Goal: Transaction & Acquisition: Purchase product/service

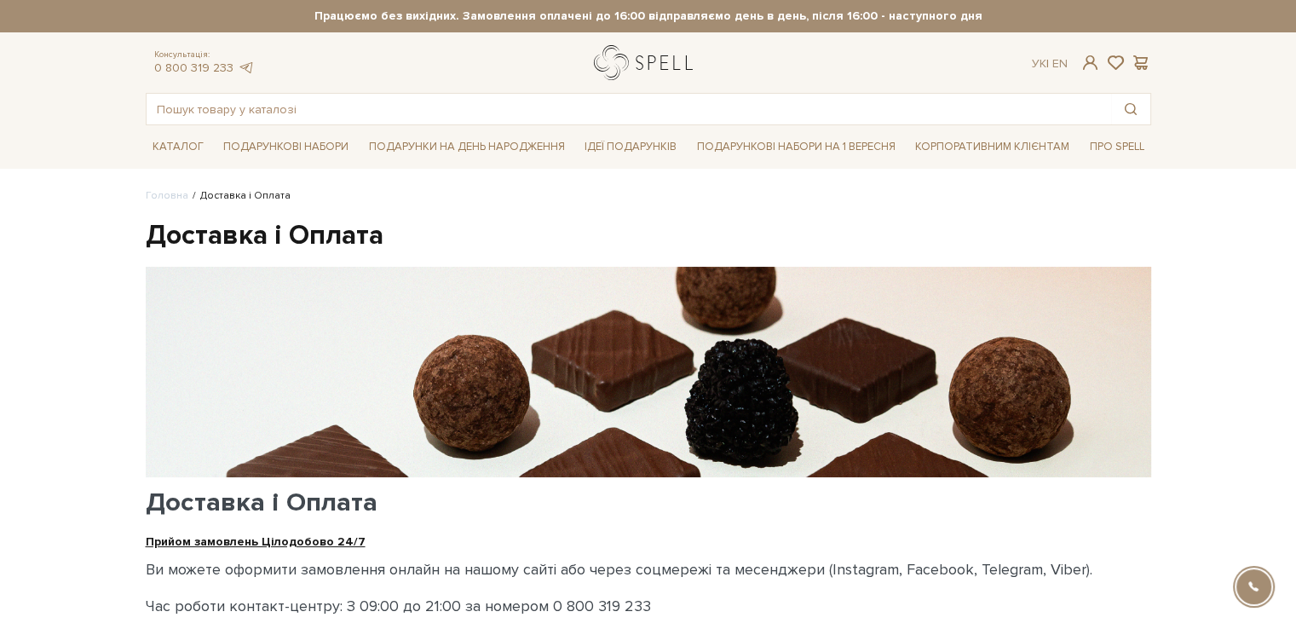
click at [652, 66] on link "logo" at bounding box center [647, 62] width 106 height 35
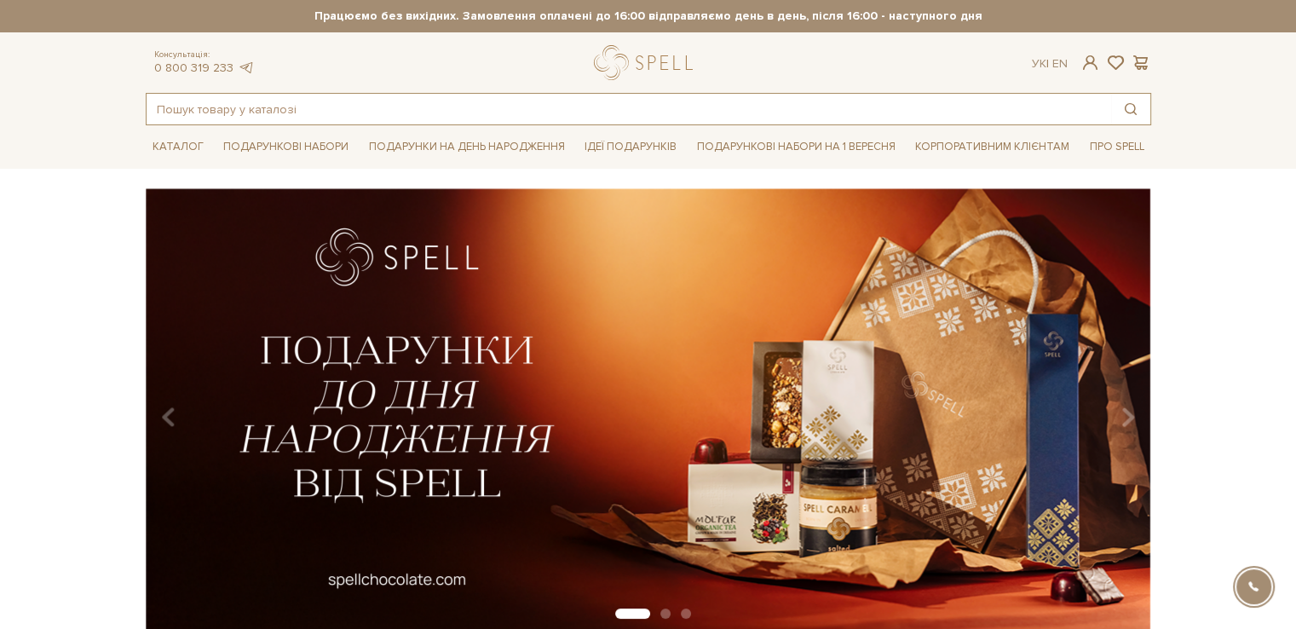
click at [362, 98] on input "text" at bounding box center [629, 109] width 964 height 31
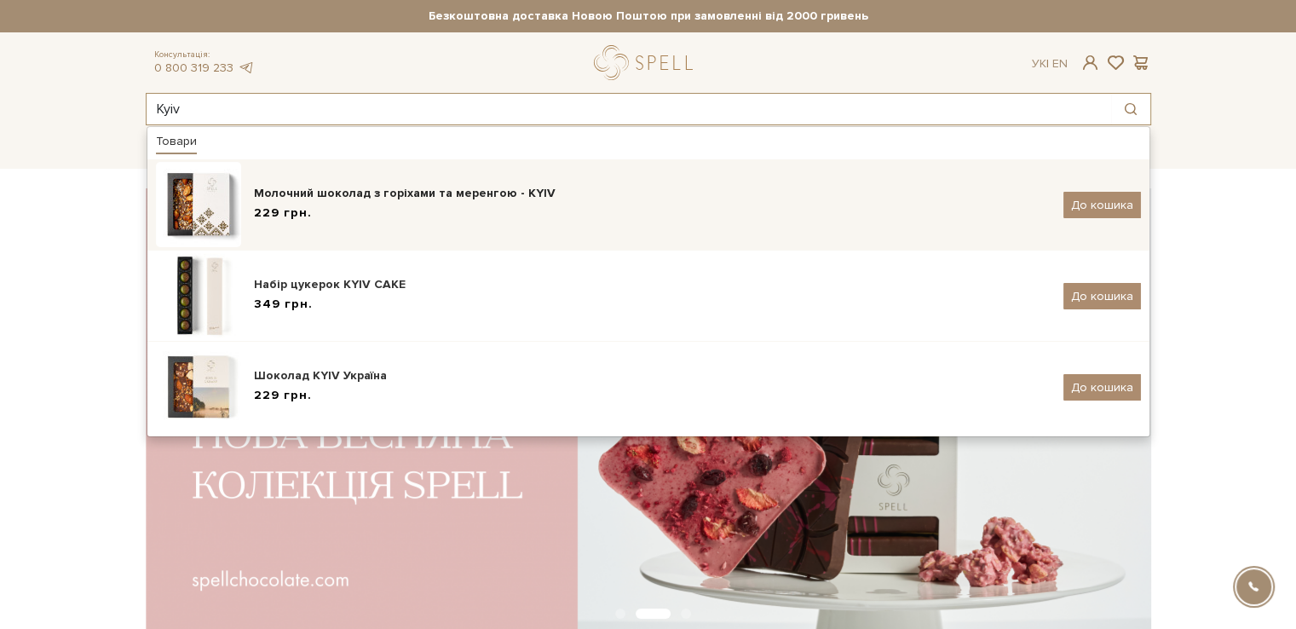
type input "Kyiv"
click at [382, 191] on div "Молочний шоколад з горіхами та меренгою - KYIV" at bounding box center [652, 193] width 797 height 17
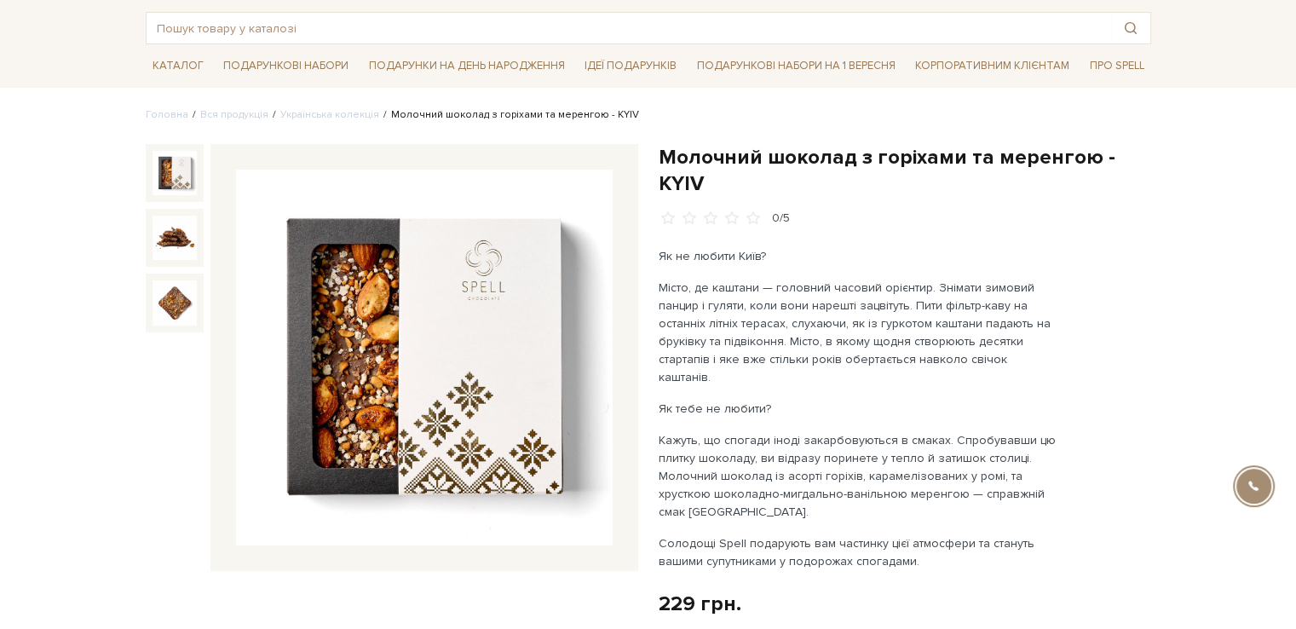
scroll to position [85, 0]
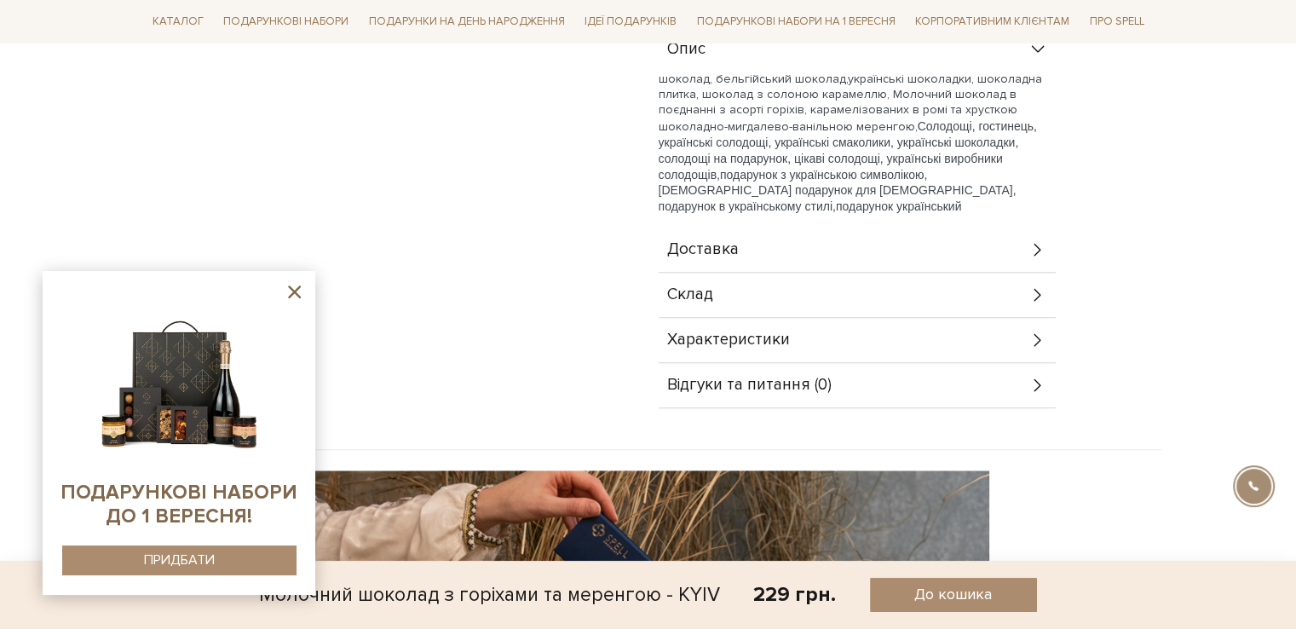
scroll to position [852, 0]
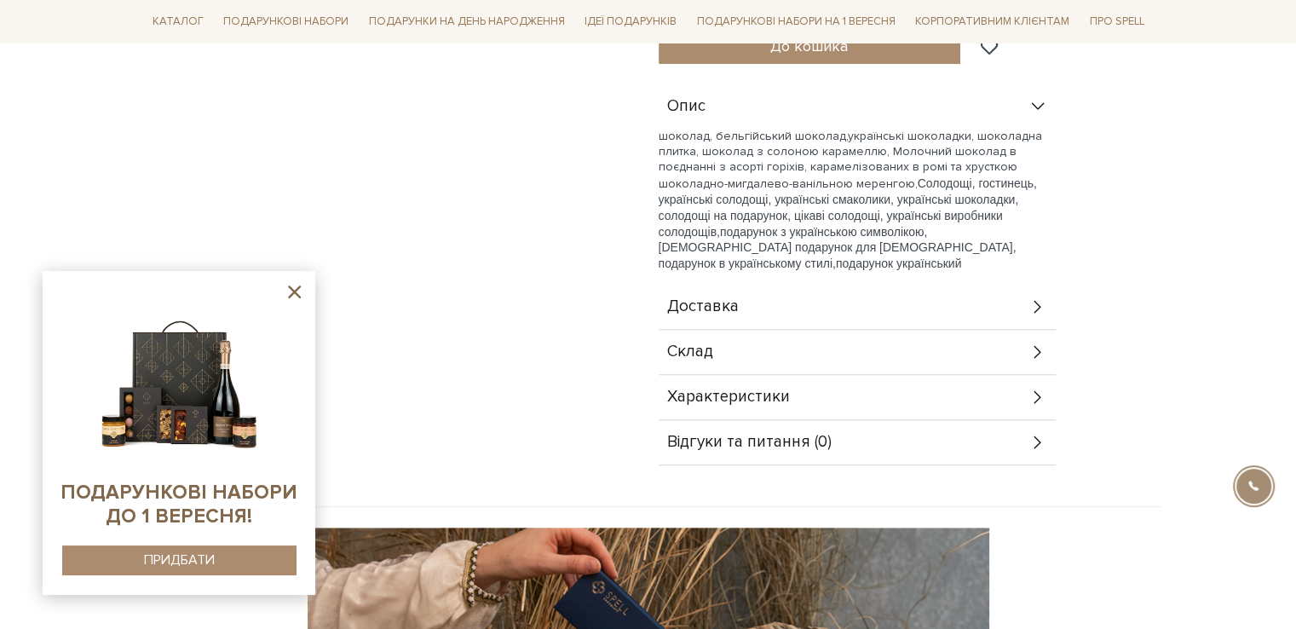
click at [935, 375] on div "Характеристики" at bounding box center [857, 397] width 397 height 44
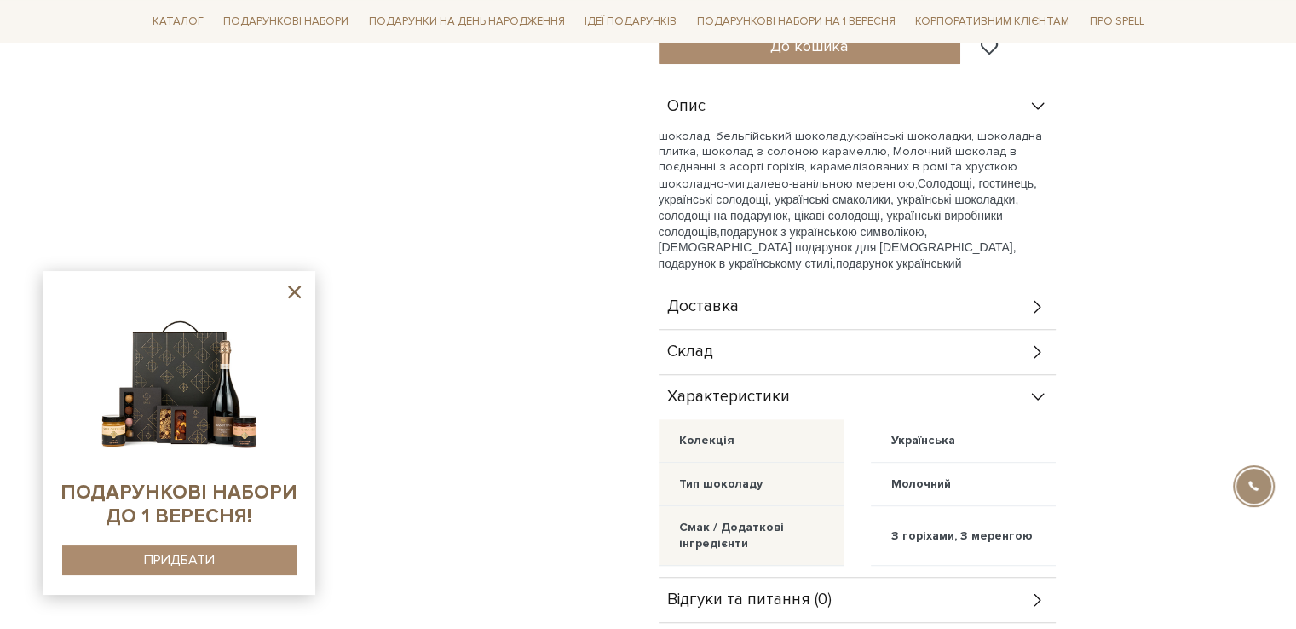
click at [945, 578] on div "Відгуки та питання (0)" at bounding box center [857, 600] width 397 height 44
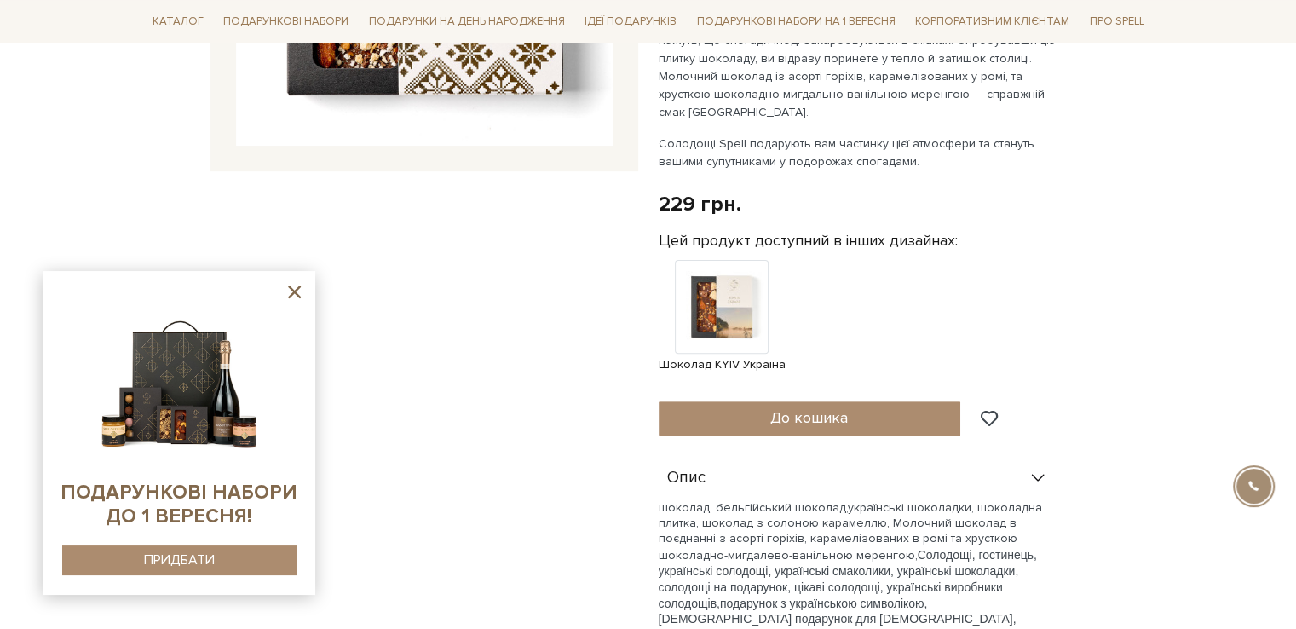
scroll to position [511, 0]
